Goal: Go to known website: Access a specific website the user already knows

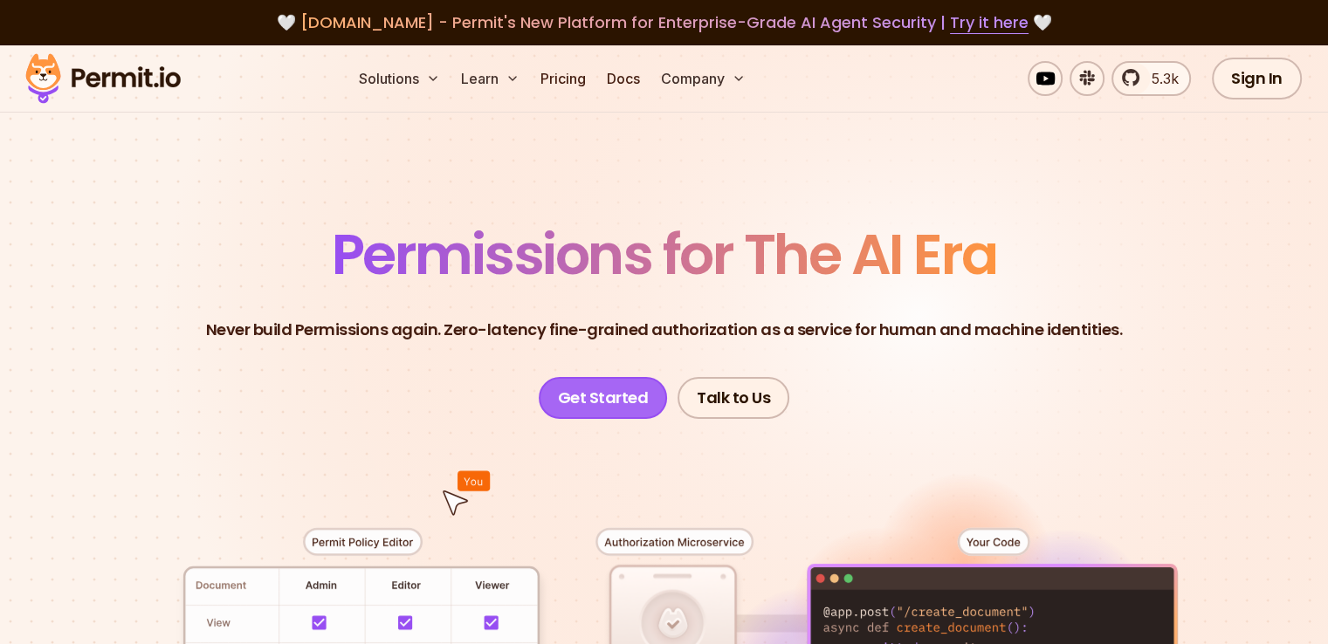
click at [632, 396] on link "Get Started" at bounding box center [603, 398] width 129 height 42
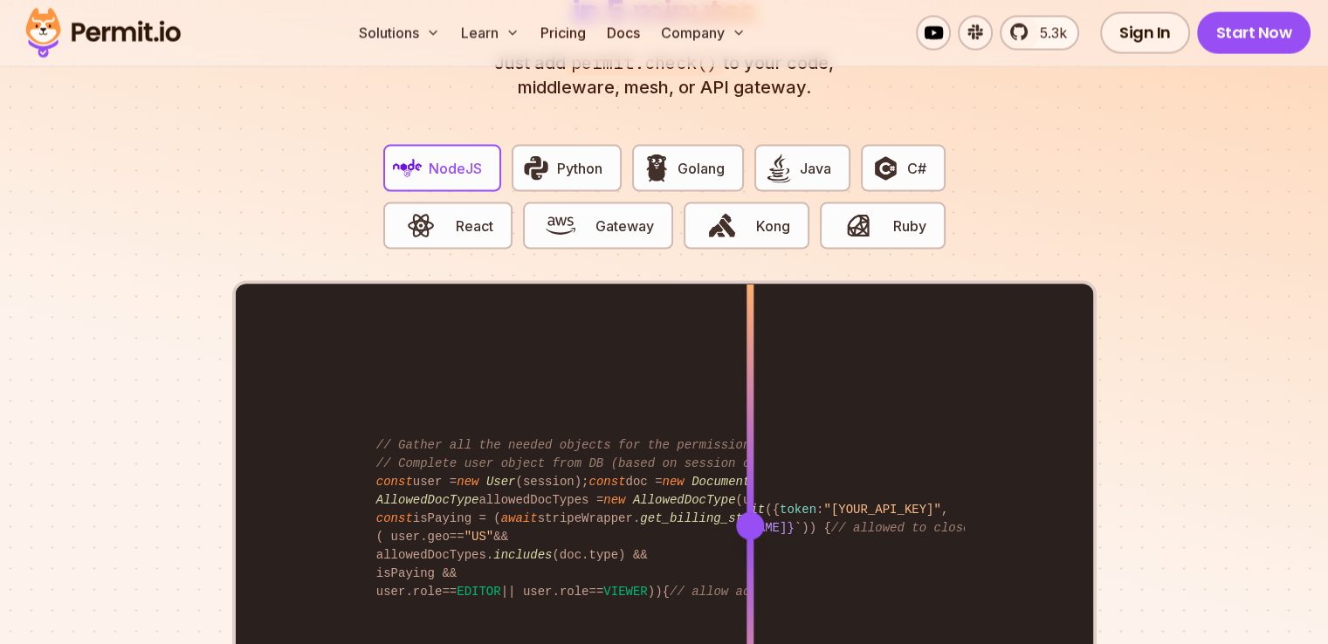
scroll to position [3667, 0]
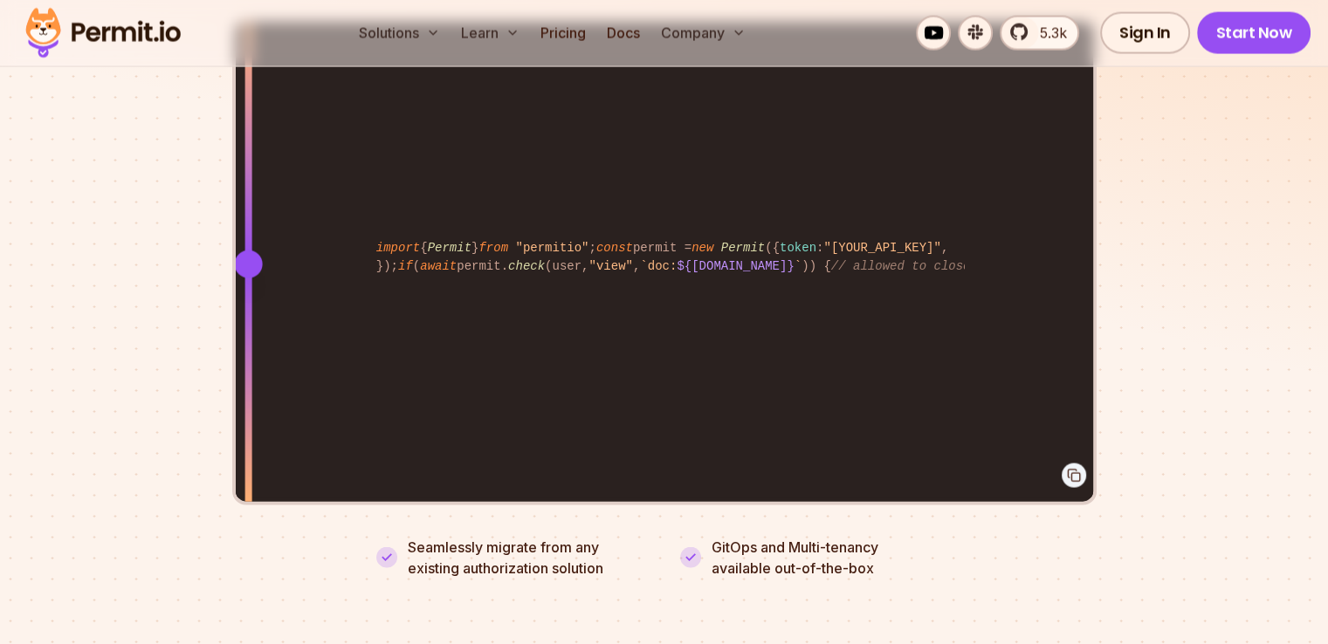
drag, startPoint x: 752, startPoint y: 251, endPoint x: 246, endPoint y: 248, distance: 505.6
click at [247, 251] on div at bounding box center [248, 265] width 28 height 28
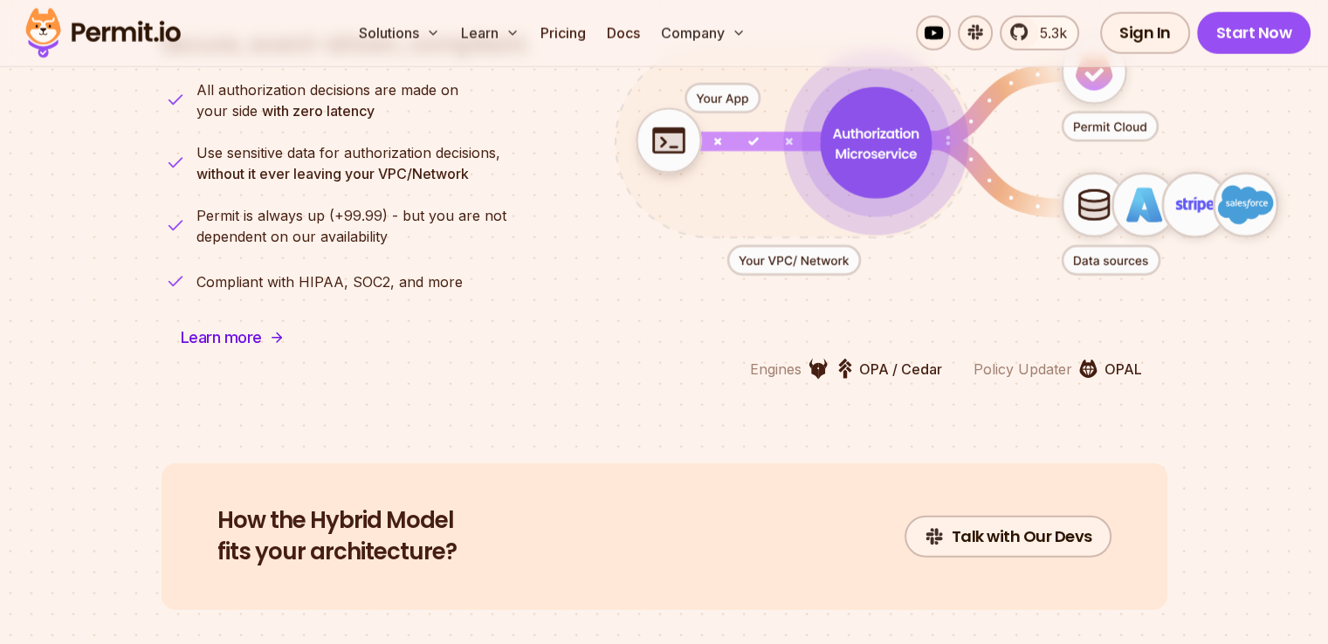
scroll to position [4453, 0]
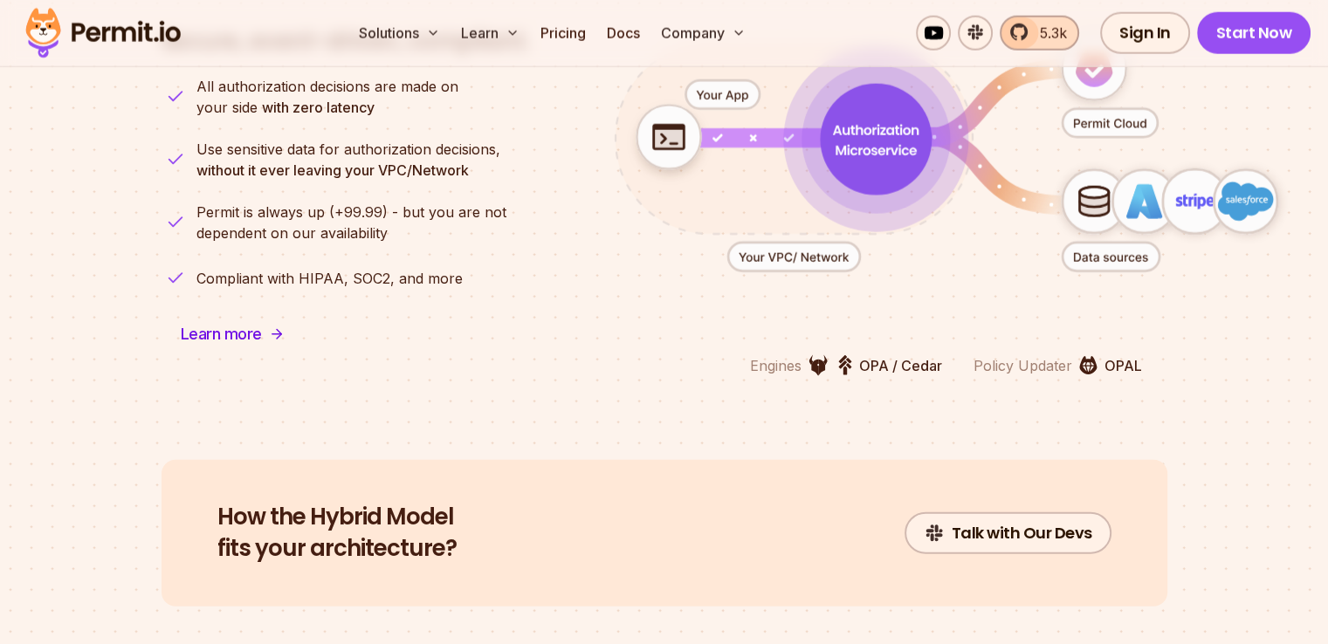
click at [1037, 32] on span "5.3k" at bounding box center [1048, 33] width 38 height 21
